Goal: Transaction & Acquisition: Purchase product/service

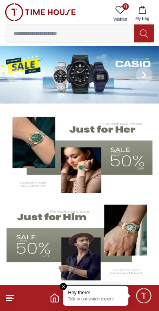
click at [73, 72] on img at bounding box center [79, 75] width 159 height 58
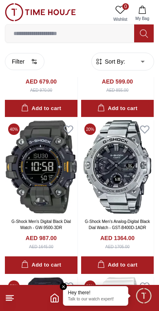
scroll to position [853, 0]
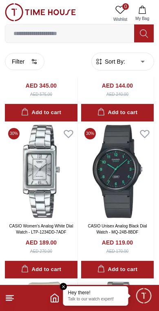
scroll to position [2391, 0]
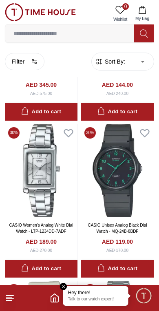
click at [32, 179] on img at bounding box center [41, 170] width 73 height 93
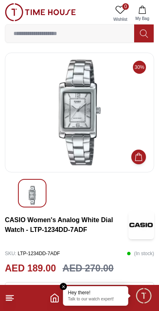
click at [14, 298] on icon at bounding box center [10, 298] width 10 height 10
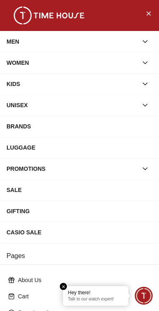
click at [89, 60] on div "WOMEN" at bounding box center [72, 62] width 131 height 15
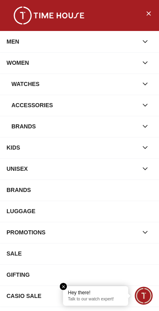
click at [67, 84] on div "Watches" at bounding box center [74, 84] width 126 height 15
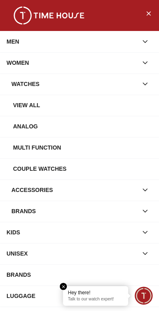
click at [71, 124] on div "Analog" at bounding box center [83, 126] width 140 height 15
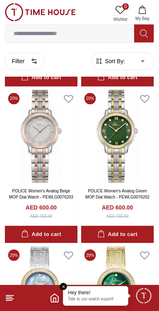
scroll to position [320, 0]
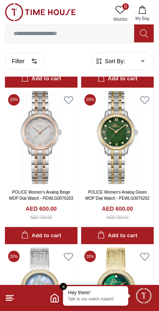
click at [108, 40] on input at bounding box center [69, 33] width 129 height 16
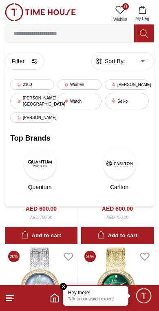
scroll to position [279, 0]
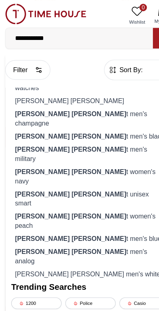
type input "**********"
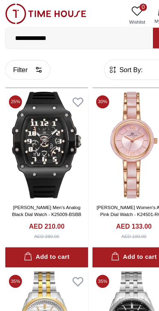
scroll to position [2054, 0]
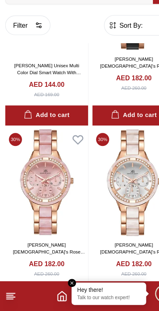
scroll to position [4357, 0]
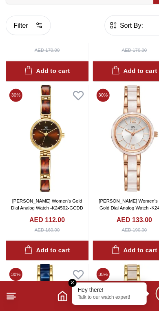
scroll to position [5175, 0]
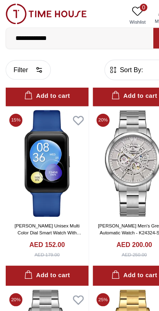
scroll to position [6447, 0]
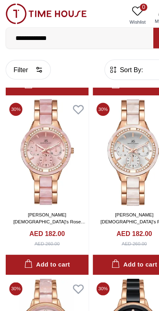
scroll to position [4415, 0]
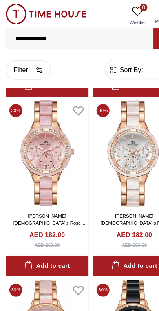
click at [44, 145] on img at bounding box center [41, 134] width 73 height 93
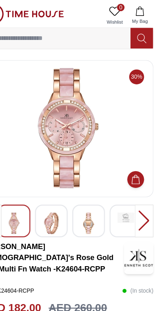
click at [58, 195] on img at bounding box center [65, 195] width 15 height 19
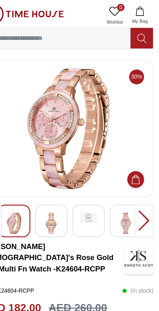
click at [90, 193] on img at bounding box center [97, 190] width 15 height 9
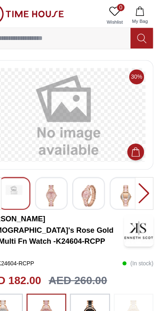
click at [102, 195] on h3 "[PERSON_NAME] [DEMOGRAPHIC_DATA]'s Rose Gold Dial Multi Fn Watch -K24604-RCPP" at bounding box center [67, 201] width 124 height 29
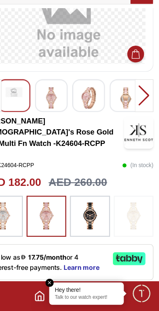
scroll to position [55, 0]
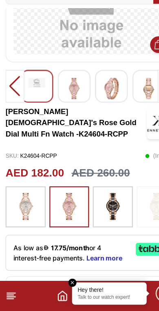
click at [102, 206] on img at bounding box center [99, 220] width 20 height 28
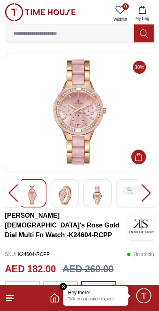
click at [151, 195] on div at bounding box center [146, 193] width 16 height 29
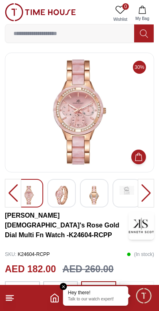
click at [128, 195] on img at bounding box center [127, 190] width 15 height 9
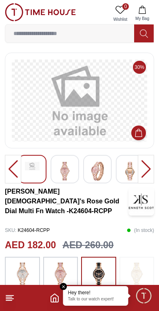
click at [151, 196] on img at bounding box center [142, 201] width 26 height 29
